Goal: Navigation & Orientation: Understand site structure

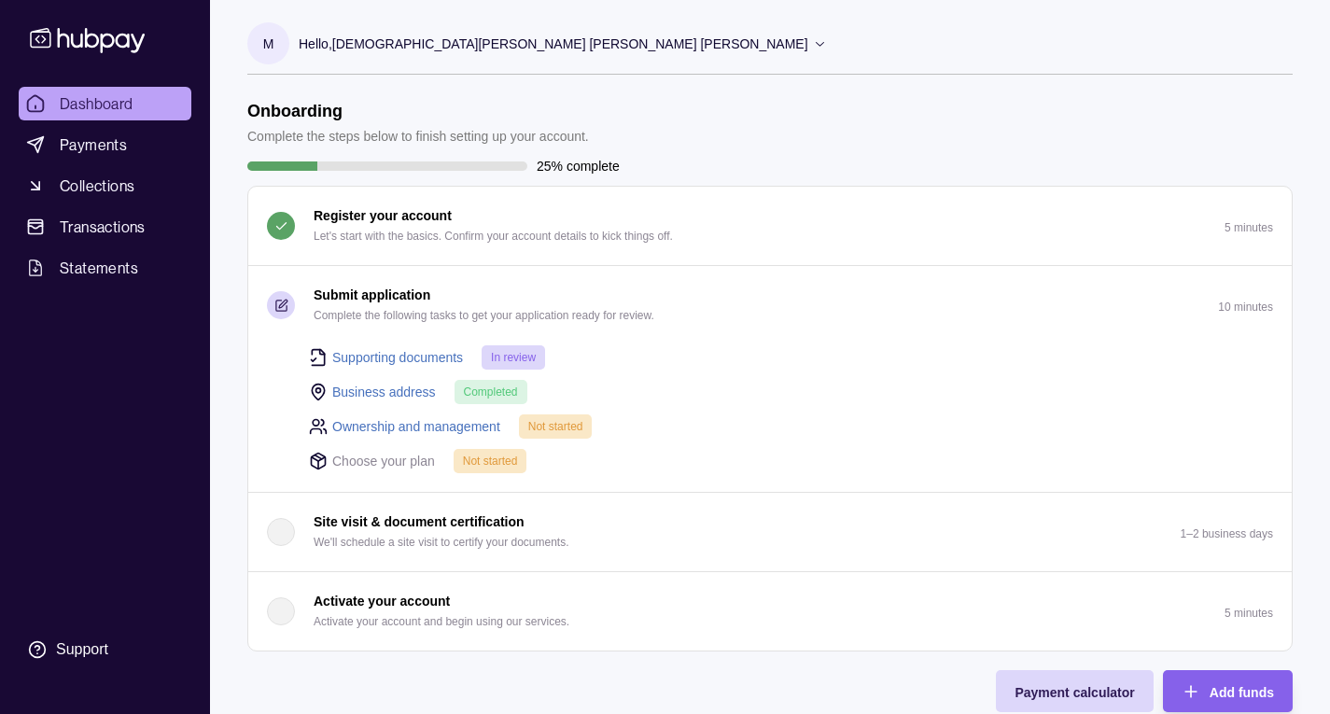
click at [377, 422] on link "Ownership and management" at bounding box center [416, 426] width 168 height 21
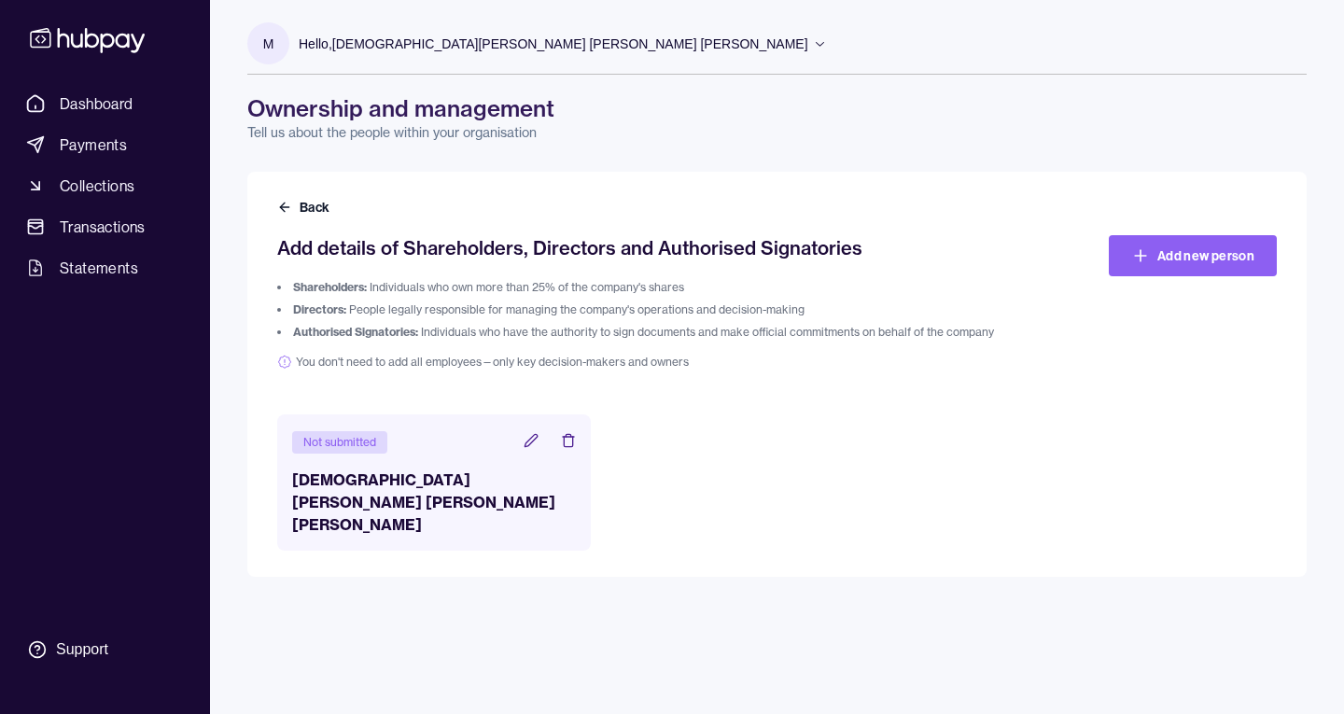
click at [423, 463] on div "Not submitted [PERSON_NAME] [PERSON_NAME] [PERSON_NAME]" at bounding box center [434, 482] width 314 height 136
click at [417, 499] on h3 "[DEMOGRAPHIC_DATA][PERSON_NAME] [PERSON_NAME] [PERSON_NAME]" at bounding box center [434, 502] width 284 height 67
click at [308, 200] on button "Back" at bounding box center [305, 207] width 56 height 19
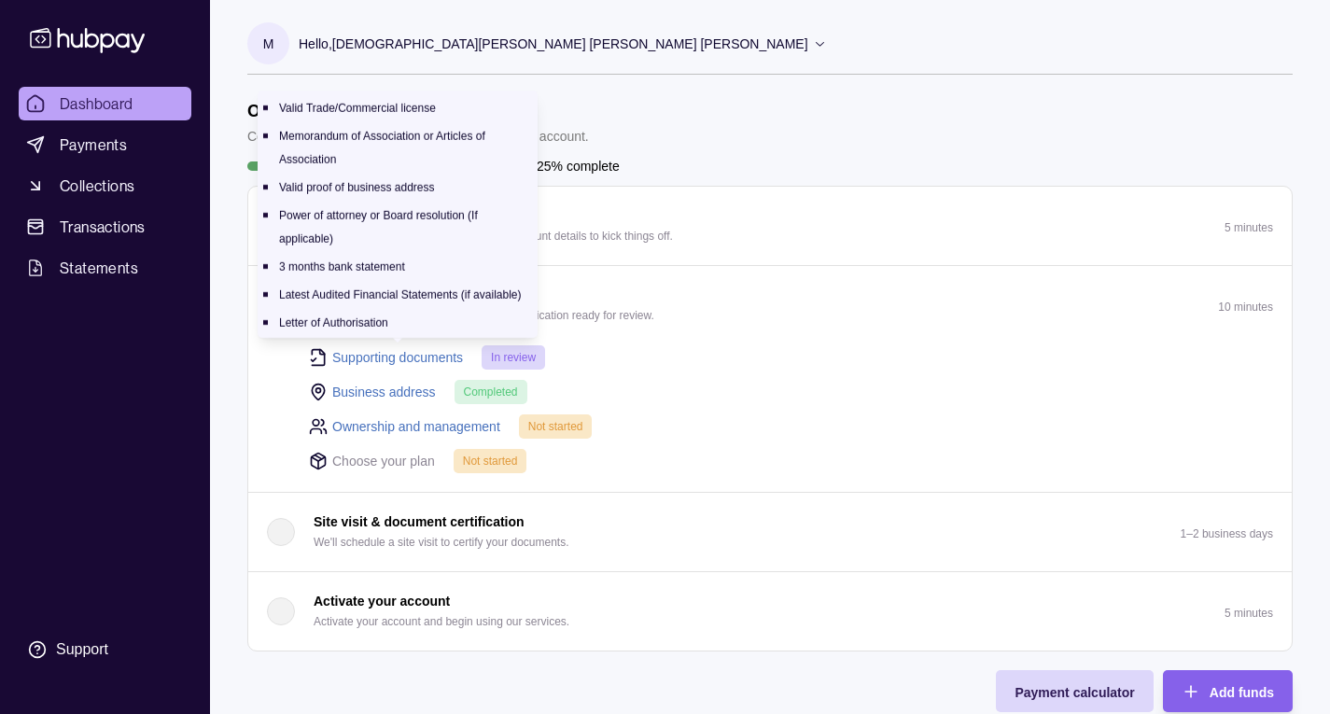
click at [397, 356] on link "Supporting documents" at bounding box center [397, 357] width 131 height 21
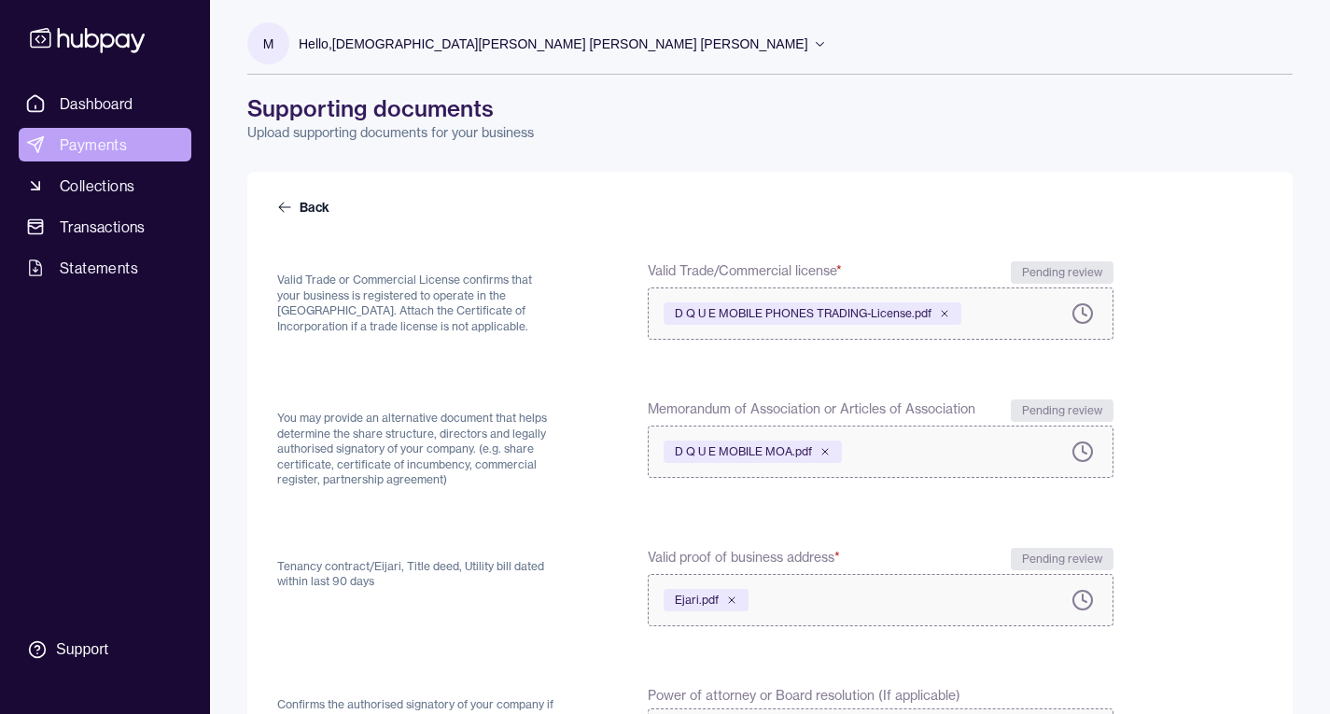
click at [122, 143] on span "Payments" at bounding box center [93, 144] width 67 height 22
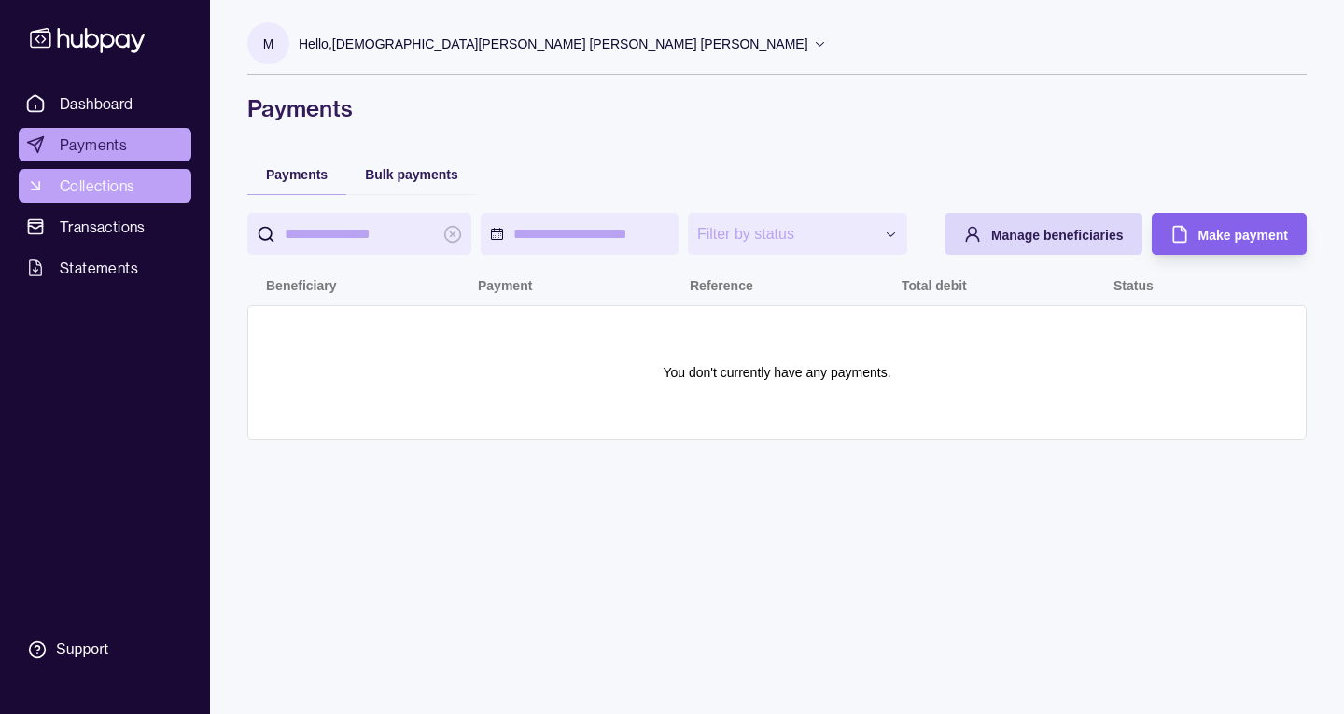
click at [97, 191] on span "Collections" at bounding box center [97, 186] width 75 height 22
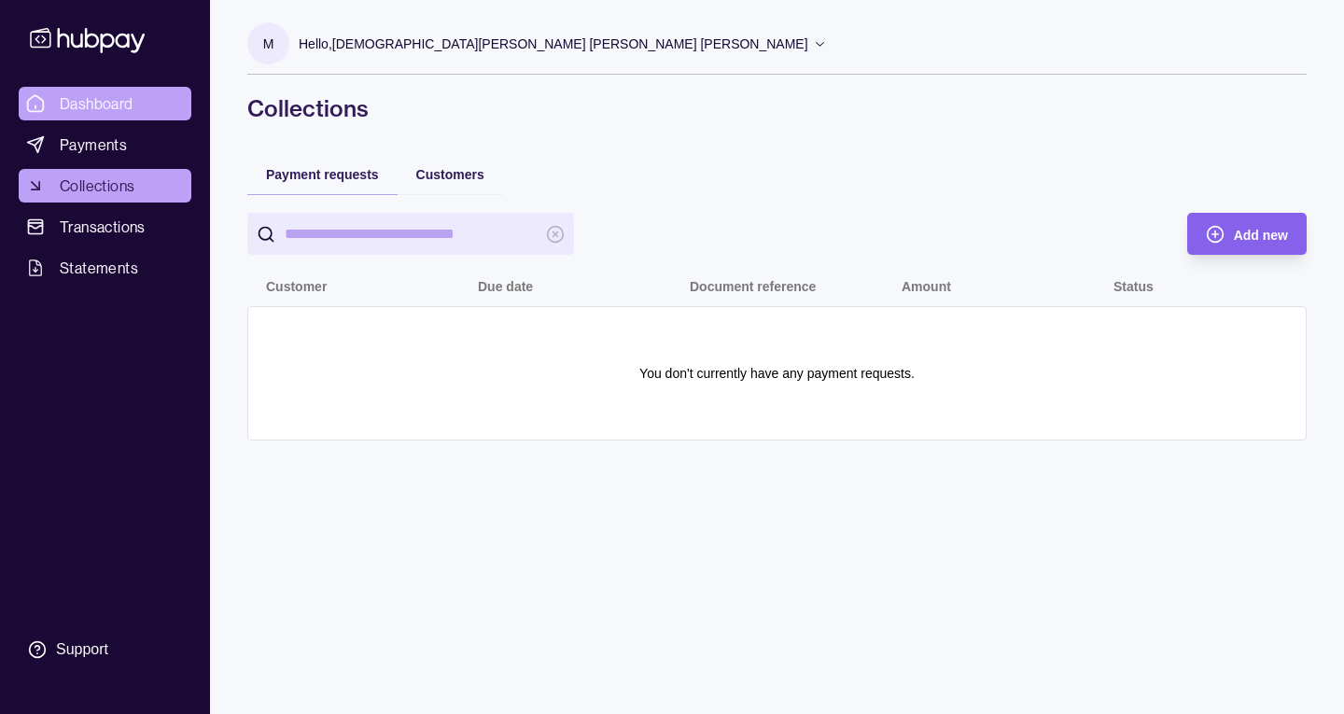
click at [107, 96] on span "Dashboard" at bounding box center [97, 103] width 74 height 22
